Goal: Information Seeking & Learning: Learn about a topic

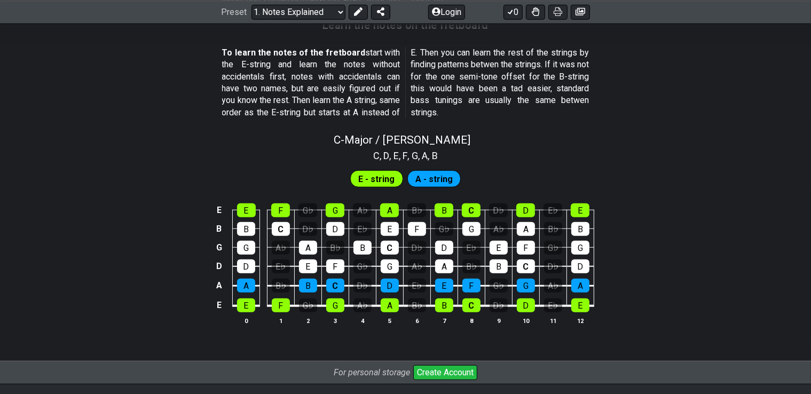
scroll to position [872, 0]
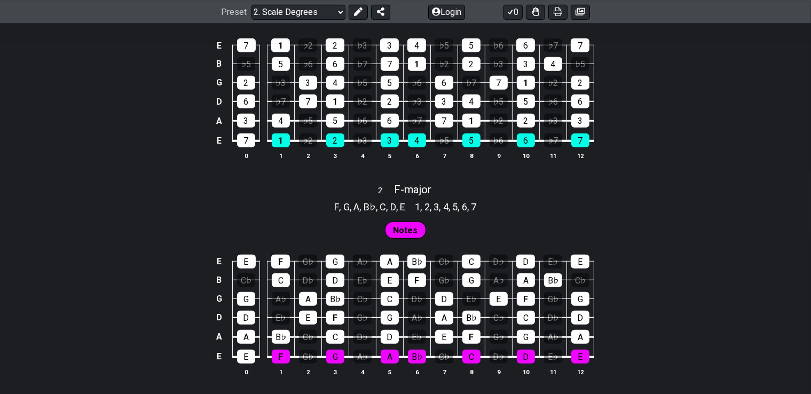
scroll to position [801, 0]
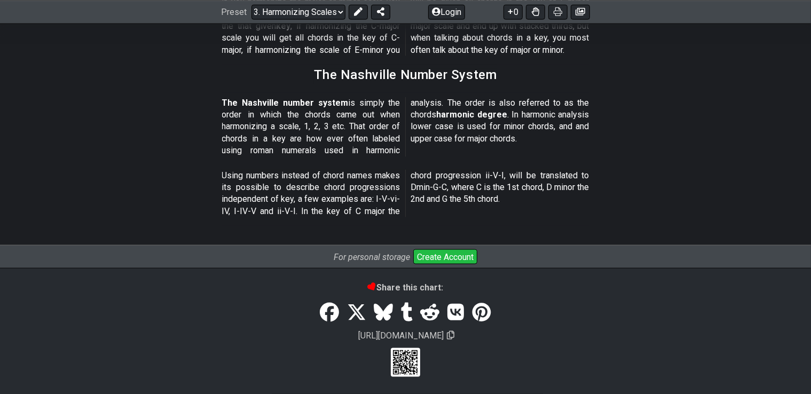
scroll to position [1119, 0]
